Goal: Task Accomplishment & Management: Use online tool/utility

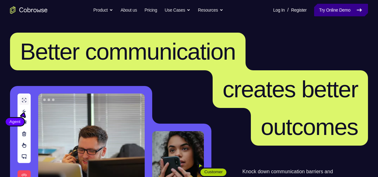
click at [325, 7] on link "Try Online Demo" at bounding box center [341, 10] width 54 height 13
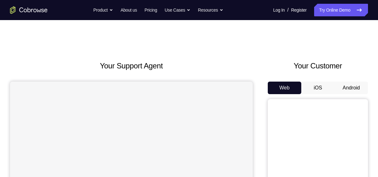
scroll to position [31, 0]
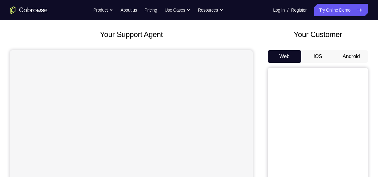
click at [354, 57] on button "Android" at bounding box center [350, 56] width 33 height 13
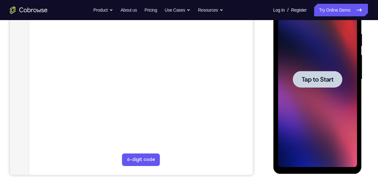
scroll to position [0, 0]
click at [310, 76] on span "Tap to Start" at bounding box center [317, 79] width 32 height 6
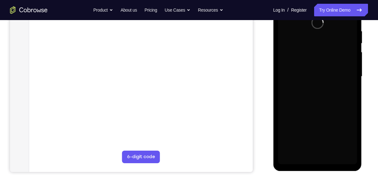
scroll to position [119, 0]
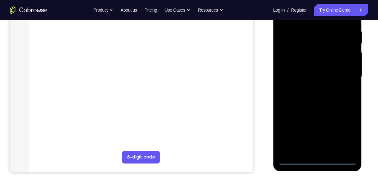
click at [316, 159] on div at bounding box center [317, 76] width 79 height 175
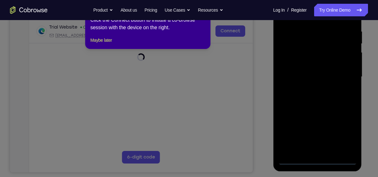
click at [347, 131] on icon at bounding box center [191, 88] width 383 height 177
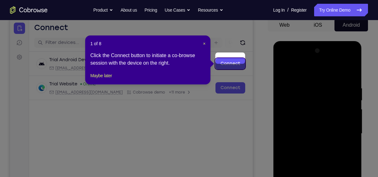
scroll to position [62, 0]
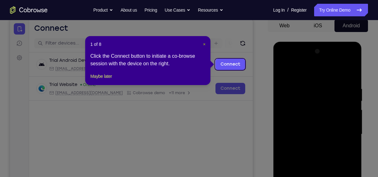
click at [203, 44] on span "×" at bounding box center [204, 44] width 3 height 5
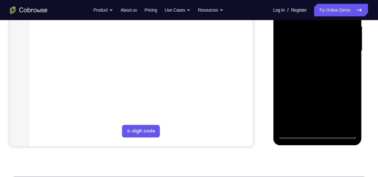
scroll to position [147, 0]
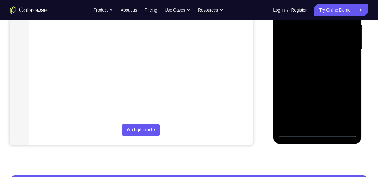
click at [345, 103] on div at bounding box center [317, 49] width 79 height 175
click at [346, 104] on div at bounding box center [317, 49] width 79 height 175
click at [347, 104] on div at bounding box center [317, 49] width 79 height 175
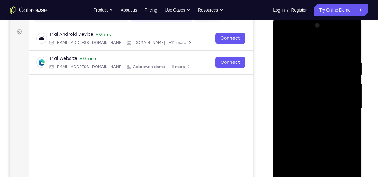
scroll to position [88, 0]
click at [283, 33] on div at bounding box center [317, 108] width 79 height 175
click at [289, 85] on div at bounding box center [317, 108] width 79 height 175
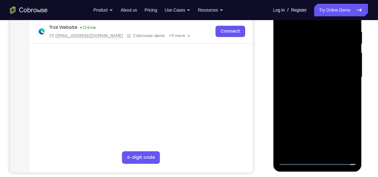
scroll to position [119, 0]
click at [296, 75] on div at bounding box center [317, 76] width 79 height 175
click at [300, 69] on div at bounding box center [317, 76] width 79 height 175
click at [305, 82] on div at bounding box center [317, 76] width 79 height 175
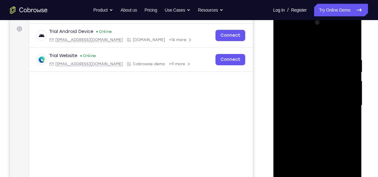
scroll to position [90, 0]
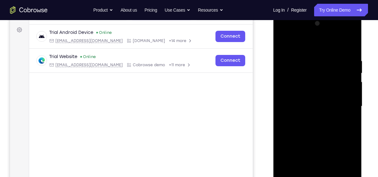
drag, startPoint x: 296, startPoint y: 44, endPoint x: 383, endPoint y: 30, distance: 88.2
click at [362, 30] on html "Online web based iOS Simulators and Android Emulators. Run iPhone, iPad, Mobile…" at bounding box center [317, 108] width 89 height 188
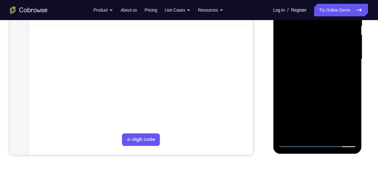
scroll to position [139, 0]
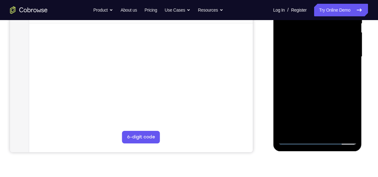
drag, startPoint x: 303, startPoint y: 103, endPoint x: 298, endPoint y: 59, distance: 44.2
click at [298, 59] on div at bounding box center [317, 56] width 79 height 175
click at [316, 123] on div at bounding box center [317, 56] width 79 height 175
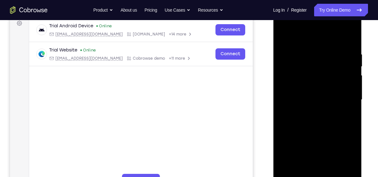
scroll to position [98, 0]
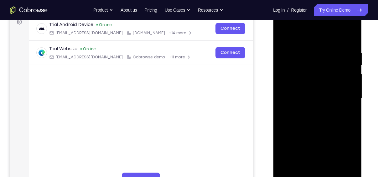
drag, startPoint x: 310, startPoint y: 114, endPoint x: 310, endPoint y: 65, distance: 48.8
click at [310, 65] on div at bounding box center [317, 98] width 79 height 175
